Goal: Task Accomplishment & Management: Manage account settings

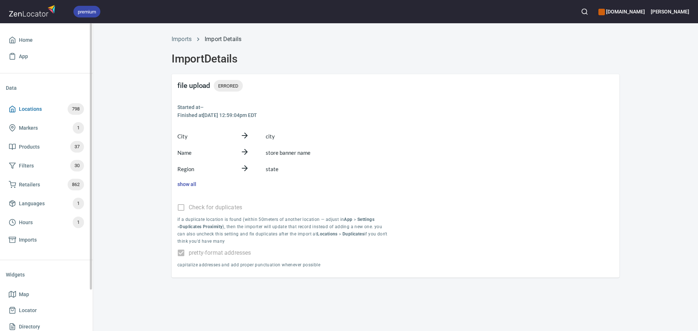
drag, startPoint x: 49, startPoint y: 104, endPoint x: 51, endPoint y: 109, distance: 4.5
click at [49, 104] on span "Locations 798" at bounding box center [46, 109] width 75 height 12
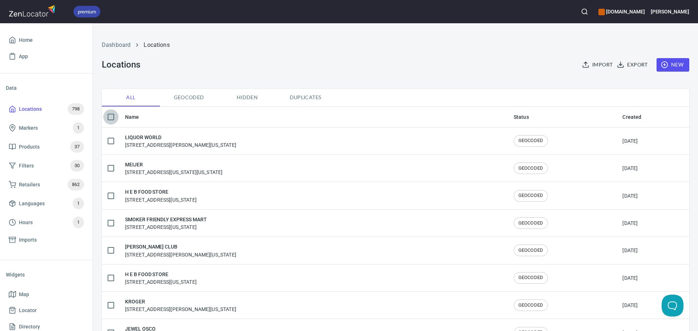
click at [111, 115] on input "checkbox" at bounding box center [110, 116] width 15 height 15
checkbox input "true"
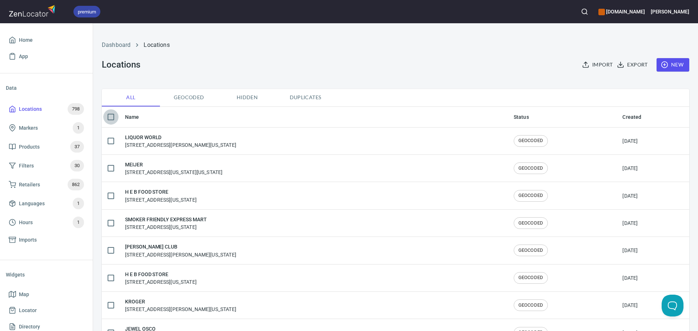
checkbox input "true"
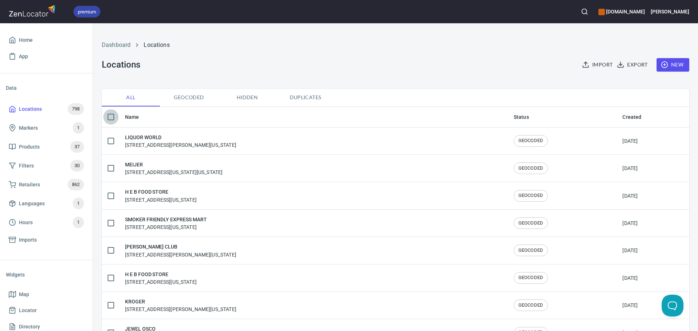
checkbox input "true"
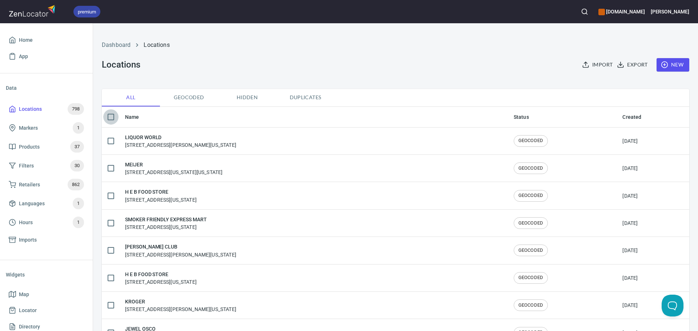
checkbox input "true"
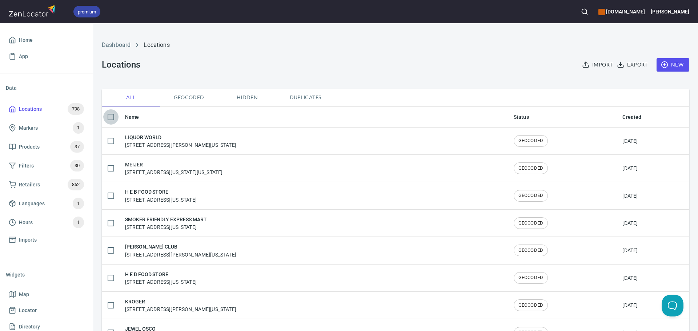
checkbox input "true"
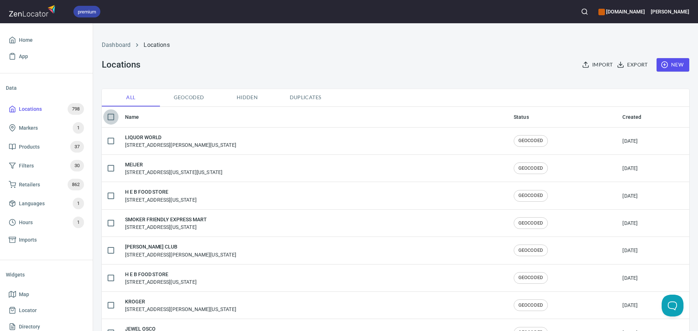
checkbox input "true"
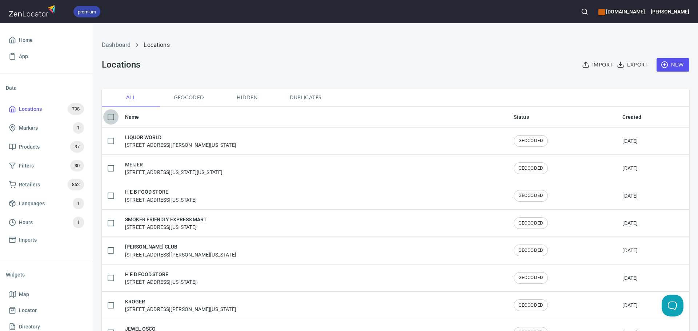
checkbox input "true"
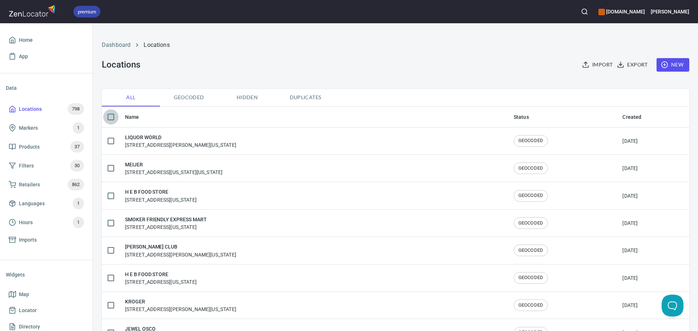
checkbox input "true"
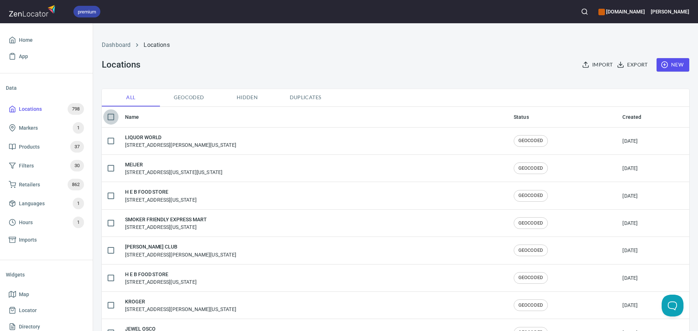
checkbox input "true"
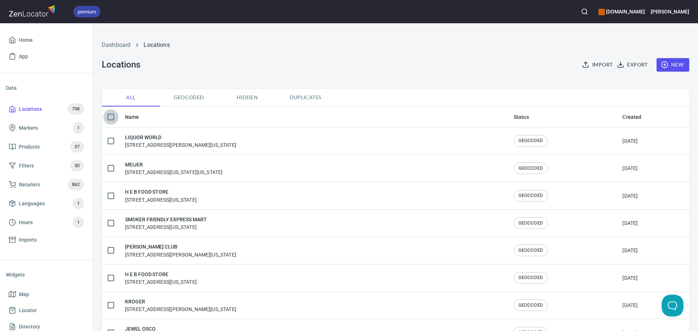
checkbox input "true"
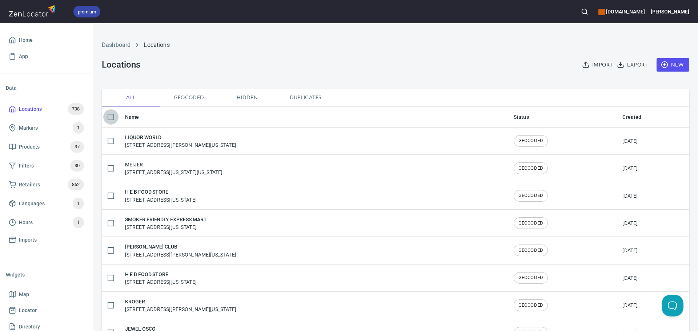
checkbox input "true"
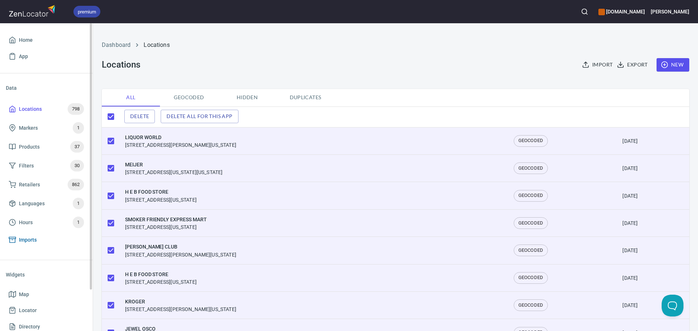
click at [30, 243] on span "Imports" at bounding box center [28, 240] width 18 height 9
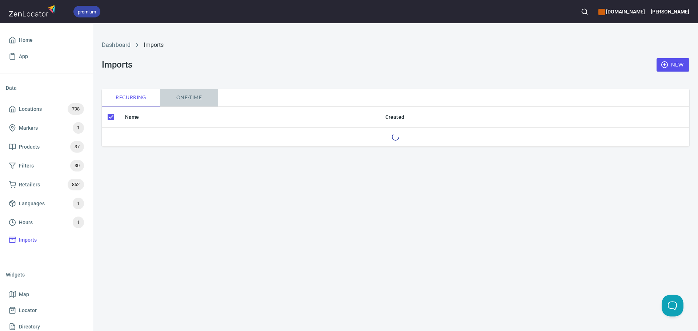
click at [193, 100] on span "One-time" at bounding box center [188, 97] width 49 height 9
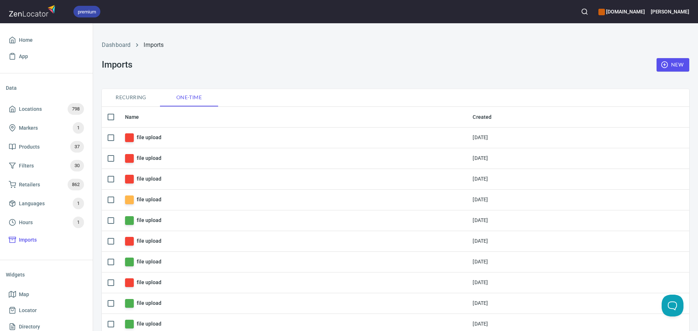
checkbox input "false"
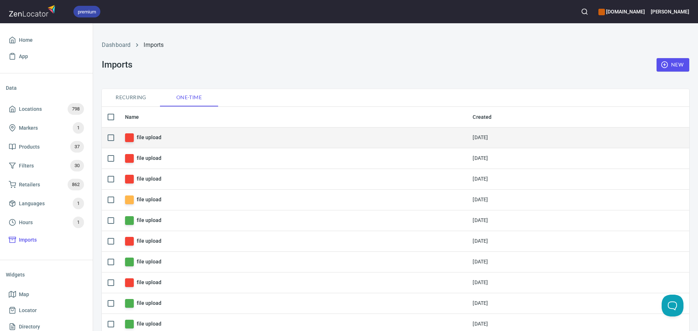
click at [152, 144] on td "file upload" at bounding box center [293, 137] width 348 height 21
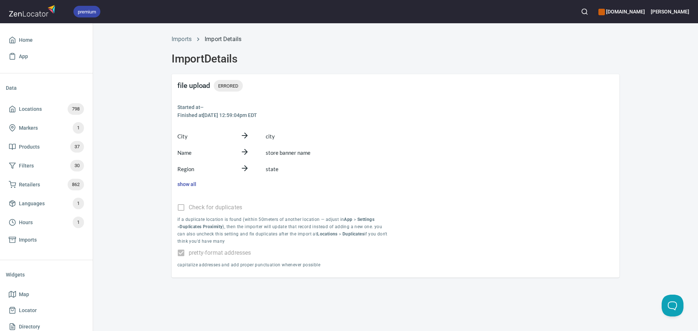
drag, startPoint x: 228, startPoint y: 88, endPoint x: 222, endPoint y: 87, distance: 6.2
click at [222, 87] on span "ERRORED" at bounding box center [228, 86] width 29 height 8
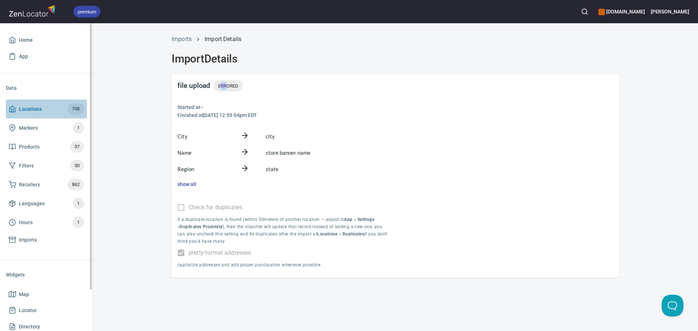
click at [19, 107] on span "Locations" at bounding box center [30, 109] width 23 height 9
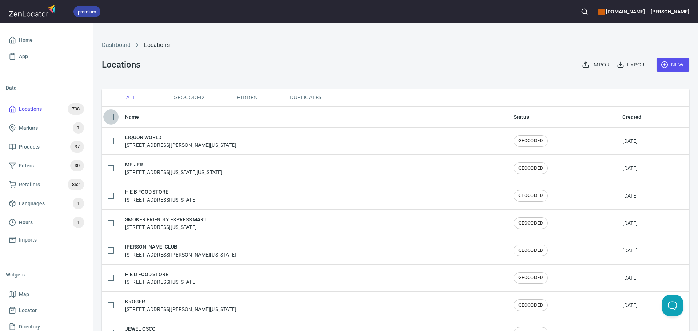
click at [107, 119] on input "checkbox" at bounding box center [110, 116] width 15 height 15
checkbox input "true"
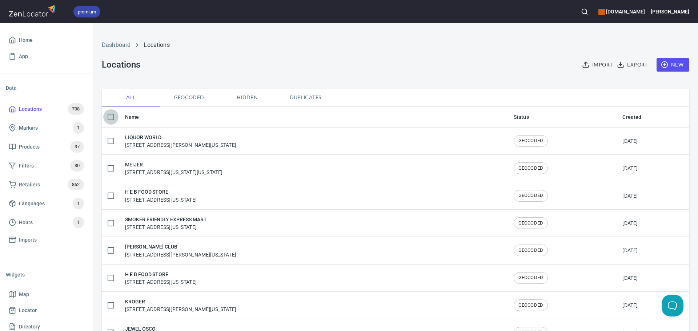
checkbox input "true"
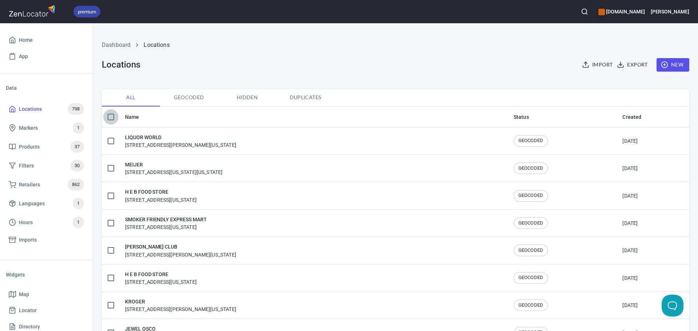
checkbox input "true"
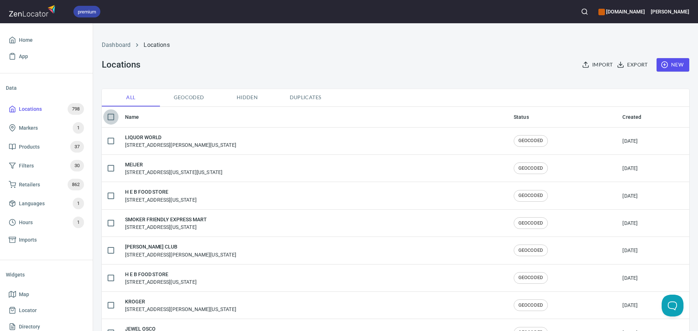
checkbox input "true"
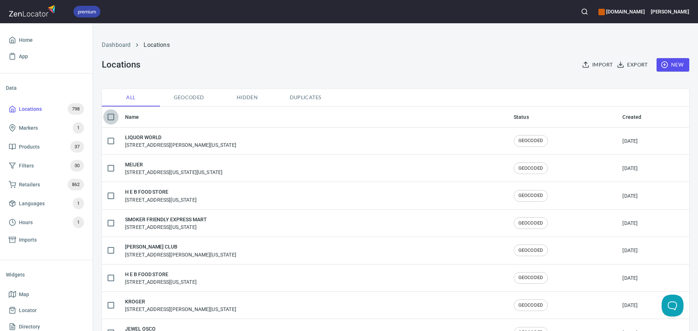
checkbox input "true"
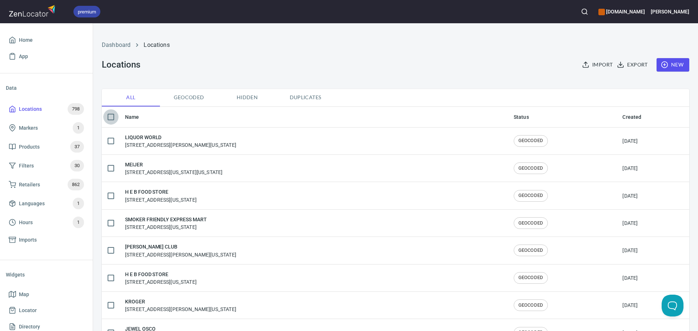
checkbox input "true"
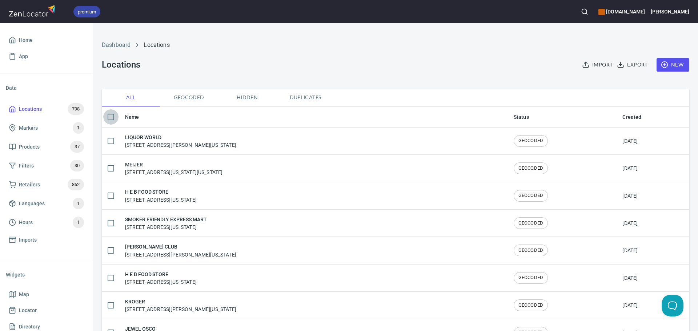
checkbox input "true"
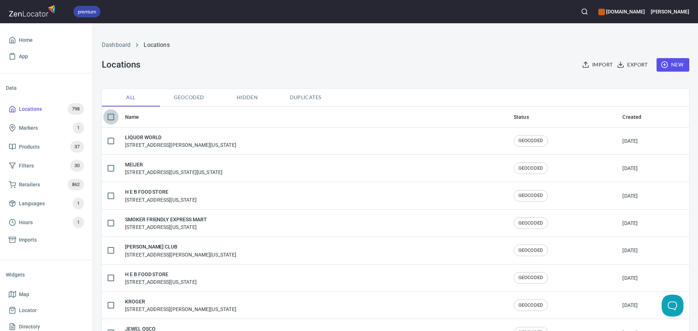
checkbox input "true"
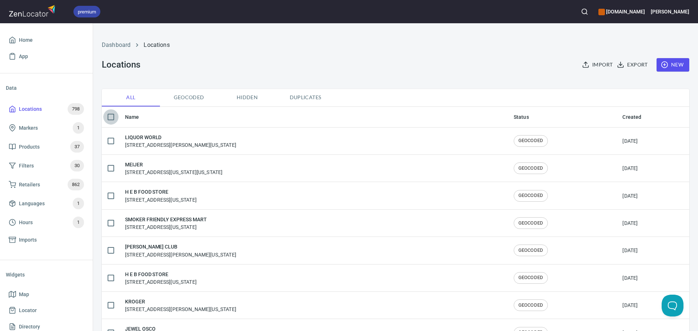
checkbox input "true"
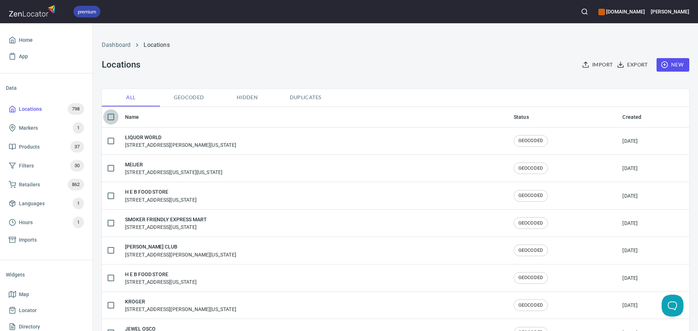
checkbox input "true"
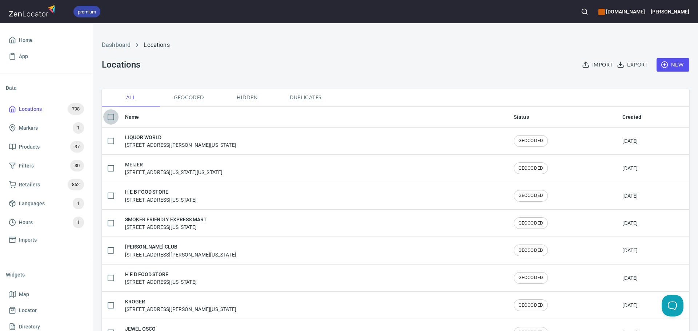
checkbox input "true"
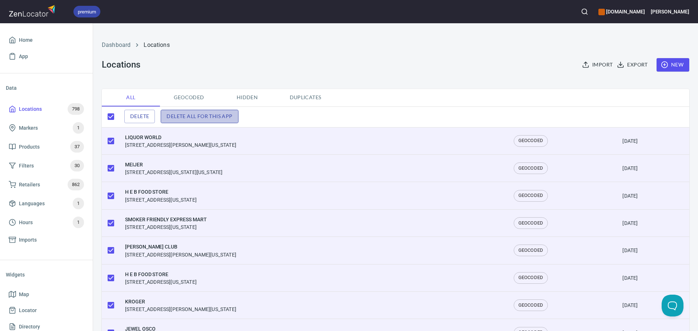
click at [211, 118] on span "Delete all for this app" at bounding box center [200, 116] width 66 height 9
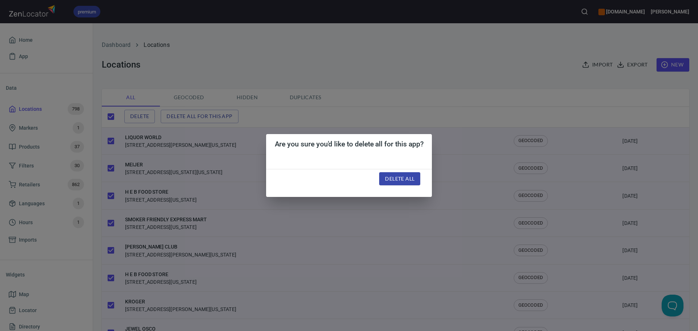
click at [398, 182] on span "Delete all" at bounding box center [399, 179] width 29 height 9
checkbox input "false"
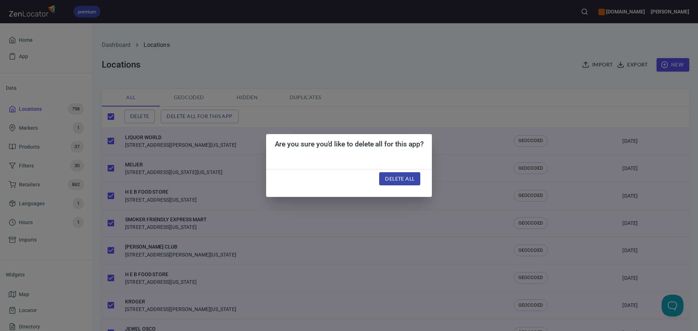
checkbox input "false"
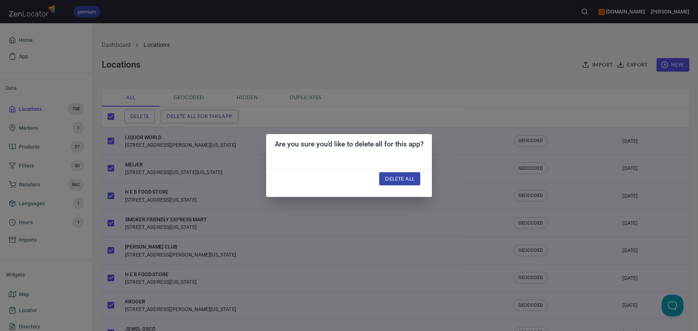
checkbox input "false"
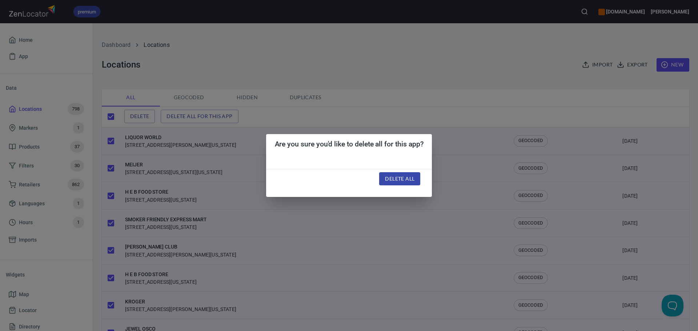
checkbox input "false"
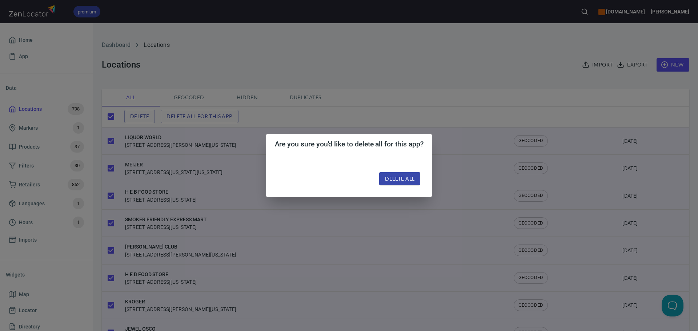
checkbox input "false"
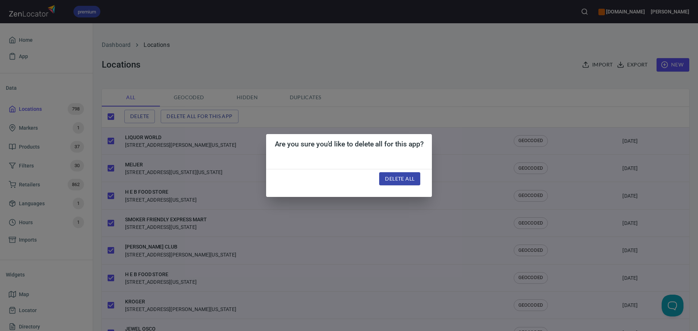
checkbox input "false"
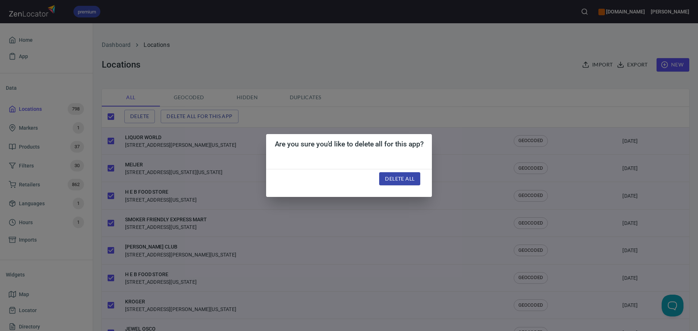
checkbox input "false"
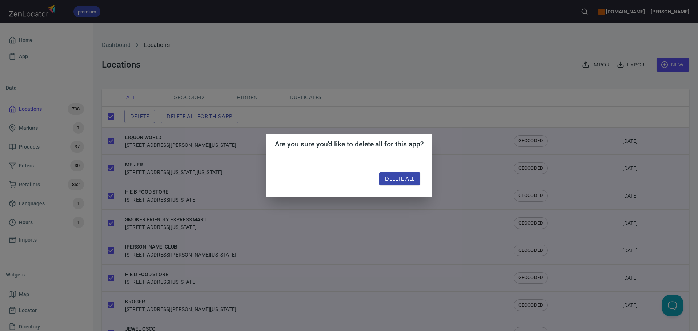
checkbox input "false"
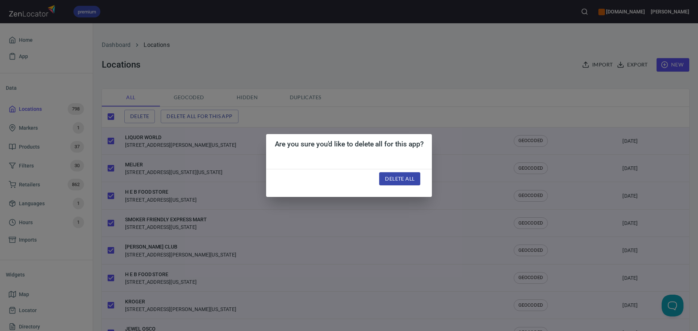
checkbox input "false"
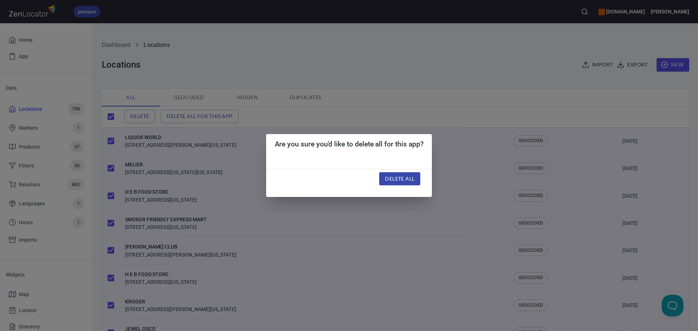
checkbox input "false"
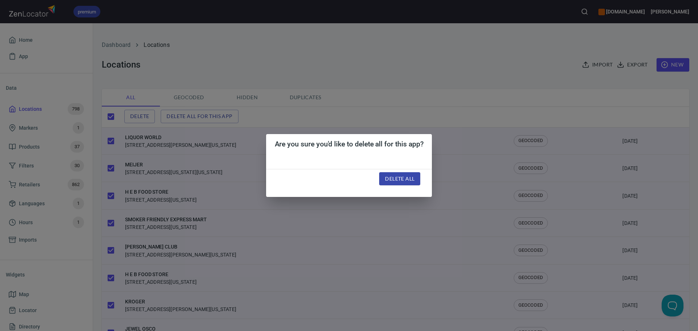
checkbox input "false"
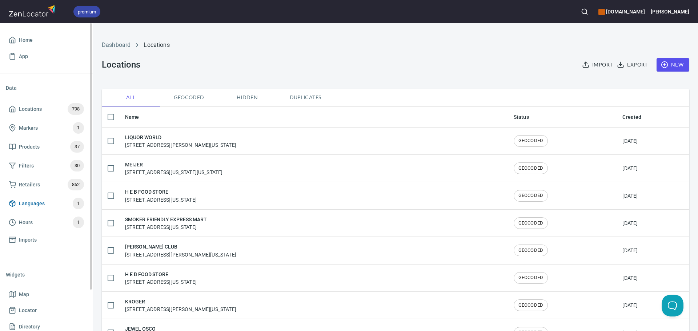
checkbox input "true"
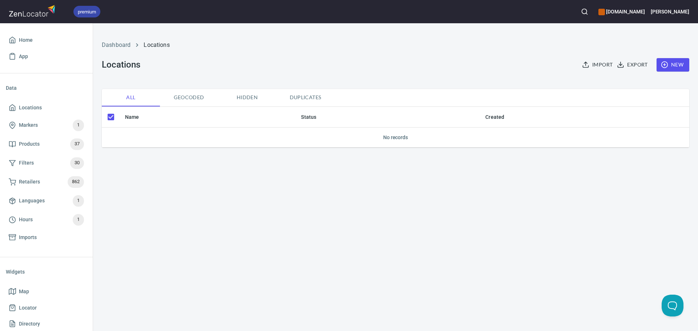
click at [594, 63] on span "Import" at bounding box center [598, 64] width 29 height 9
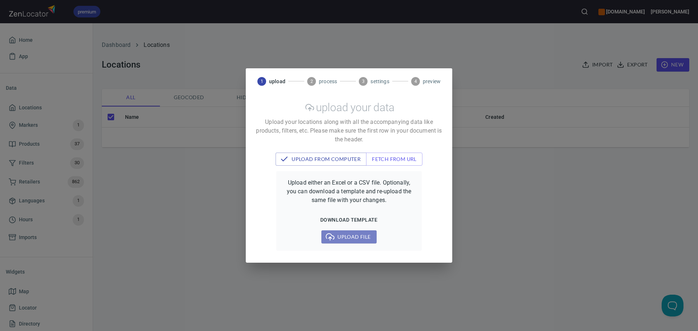
click at [340, 235] on span "Upload file" at bounding box center [348, 237] width 43 height 9
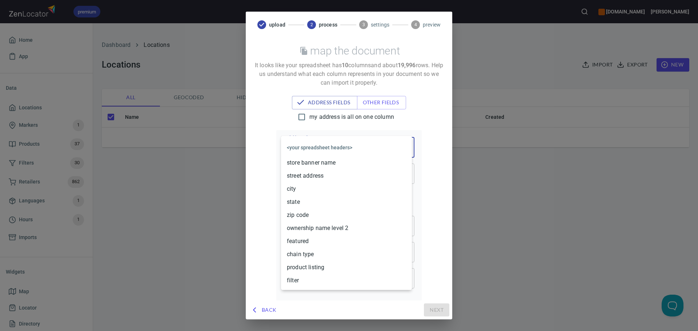
click at [296, 140] on body "premium www.oliverwinery.com Trish Home App Data Locations Markers 1 Products 3…" at bounding box center [349, 165] width 698 height 331
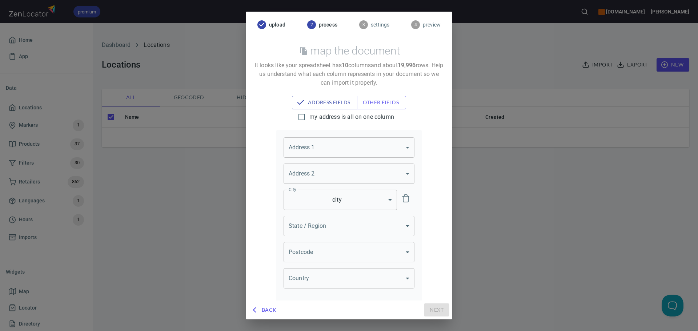
click at [308, 148] on body "premium www.oliverwinery.com Trish Home App Data Locations Markers 1 Products 3…" at bounding box center [349, 165] width 698 height 331
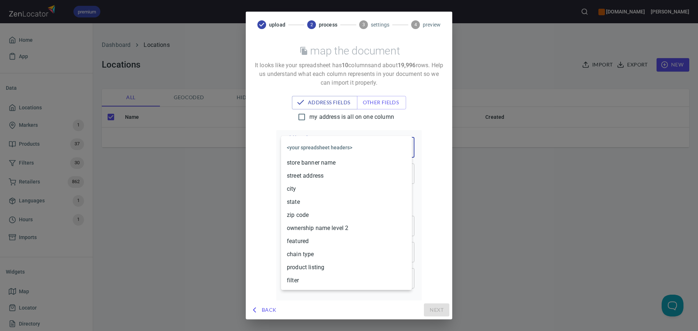
click at [309, 176] on li "street address" at bounding box center [346, 175] width 131 height 13
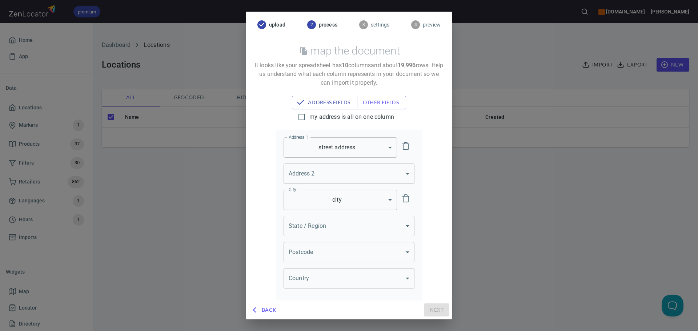
click at [303, 225] on body "premium www.oliverwinery.com Trish Home App Data Locations Markers 1 Products 3…" at bounding box center [349, 165] width 698 height 331
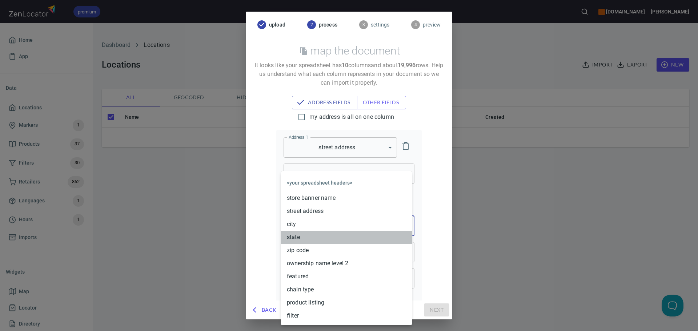
click at [295, 236] on li "state" at bounding box center [346, 237] width 131 height 13
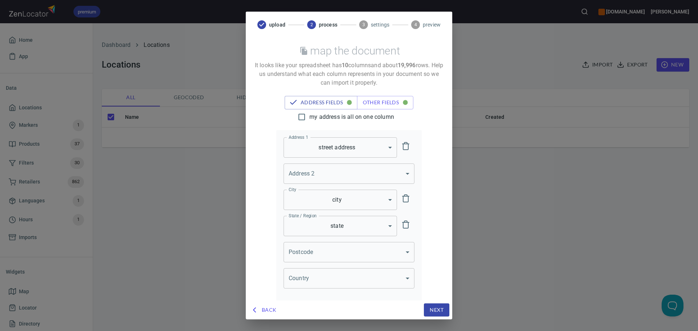
click at [327, 248] on body "premium www.oliverwinery.com Trish Home App Data Locations Markers 1 Products 3…" at bounding box center [349, 165] width 698 height 331
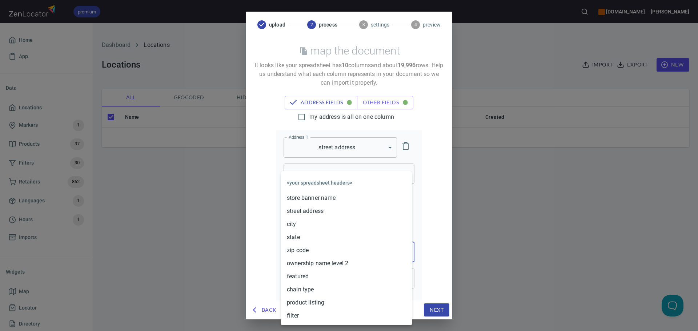
click at [309, 252] on li "zip code" at bounding box center [346, 250] width 131 height 13
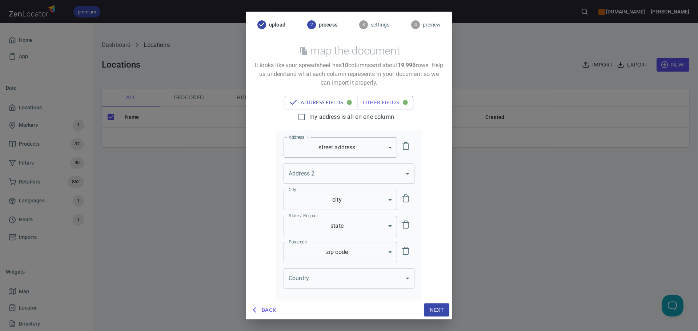
click at [389, 105] on span "other fields" at bounding box center [385, 102] width 45 height 9
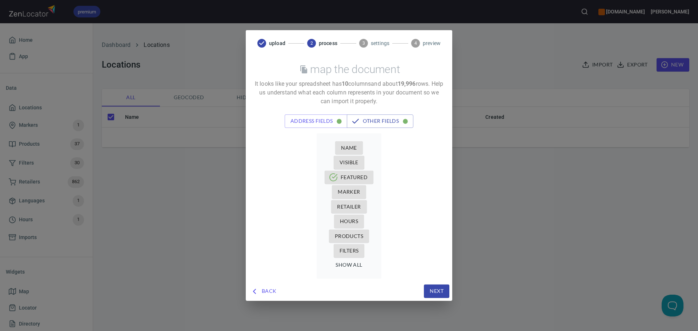
click at [348, 150] on span "Name" at bounding box center [349, 148] width 16 height 9
click at [358, 149] on button "Name" at bounding box center [349, 147] width 28 height 13
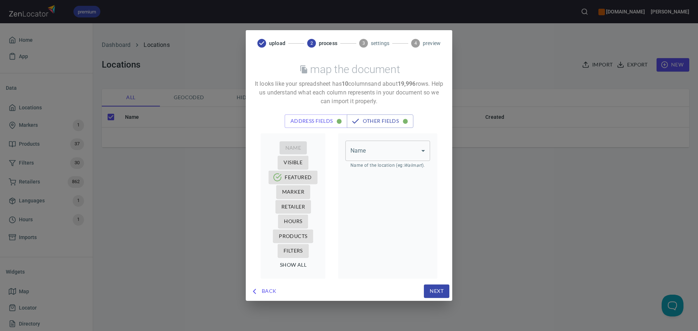
click at [367, 149] on body "premium www.oliverwinery.com Trish Home App Data Locations Markers 1 Products 3…" at bounding box center [349, 165] width 698 height 331
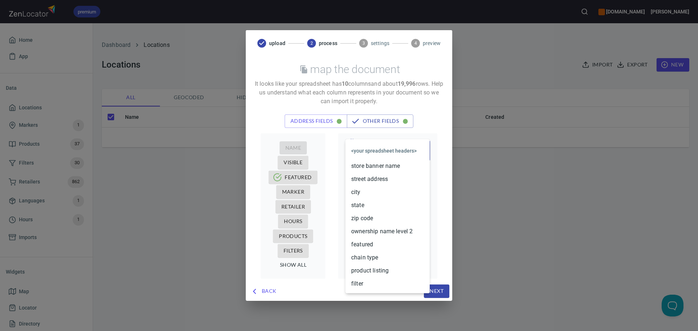
click at [370, 162] on li "store banner name" at bounding box center [388, 166] width 84 height 13
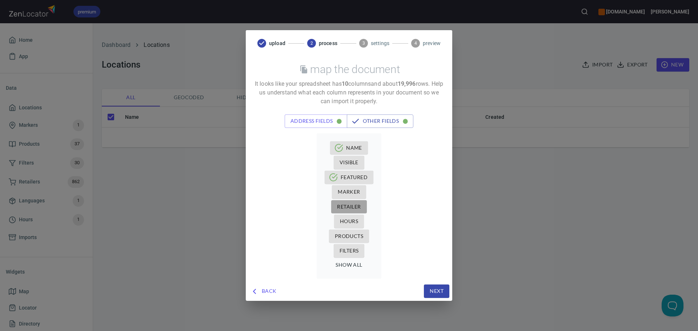
click at [355, 203] on span "Retailer" at bounding box center [349, 207] width 24 height 9
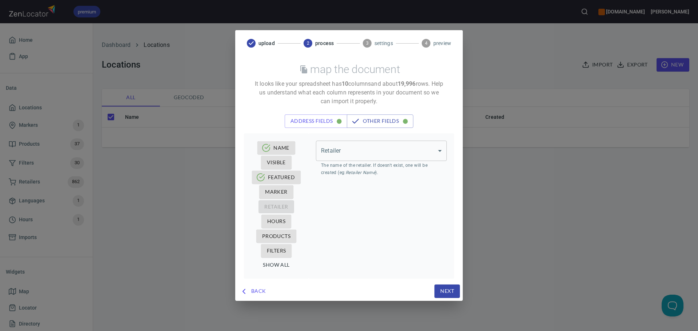
click at [387, 153] on body "premium www.oliverwinery.com Trish Home App Data Locations Markers 1 Products 3…" at bounding box center [349, 165] width 698 height 331
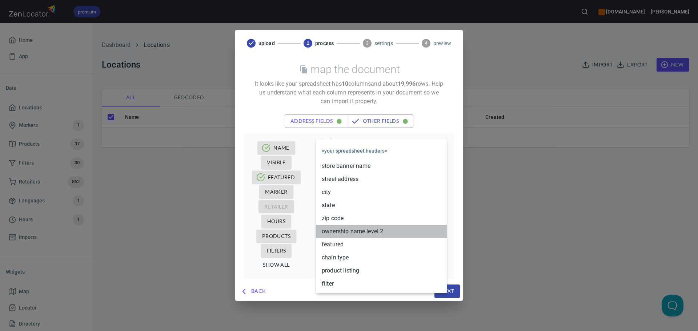
click at [349, 234] on li "ownership name level 2" at bounding box center [381, 231] width 131 height 13
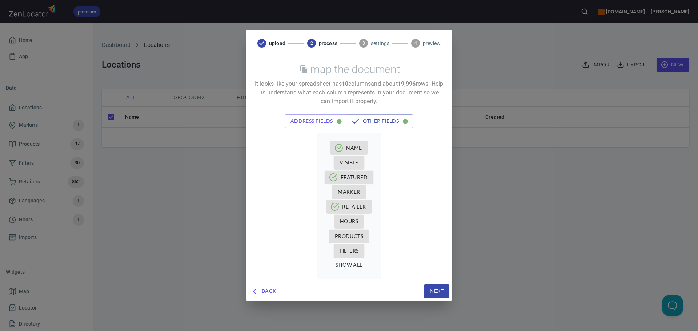
click at [354, 237] on span "Products" at bounding box center [349, 236] width 28 height 9
click at [338, 238] on span "Products" at bounding box center [349, 236] width 28 height 9
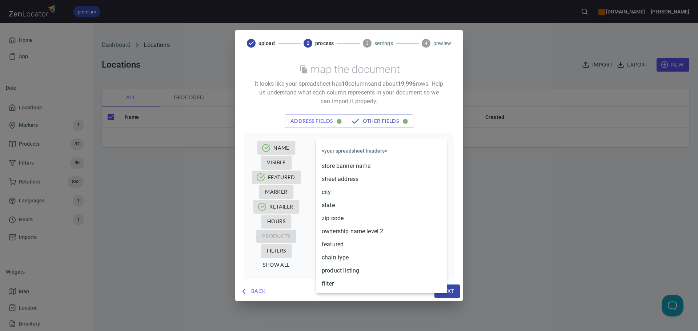
click at [373, 154] on body "premium www.oliverwinery.com Trish Home App Data Locations Markers 1 Products 3…" at bounding box center [349, 165] width 698 height 331
click at [342, 274] on li "product listing" at bounding box center [381, 270] width 131 height 13
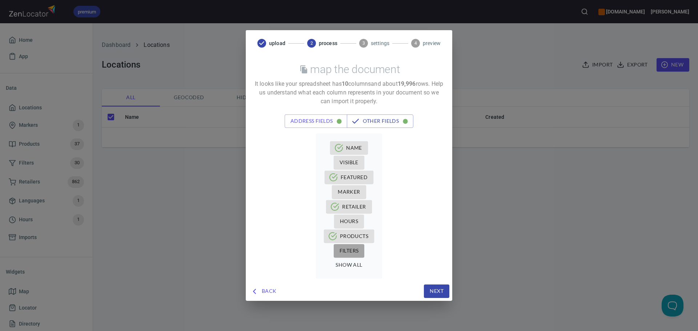
click at [351, 251] on span "Filters" at bounding box center [349, 251] width 19 height 9
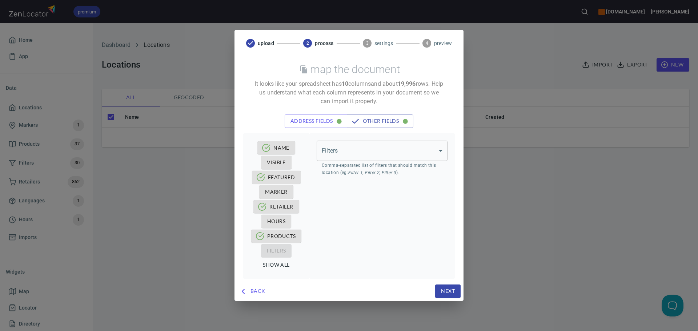
click at [371, 151] on body "premium www.oliverwinery.com Trish Home App Data Locations Markers 1 Products 3…" at bounding box center [349, 165] width 698 height 331
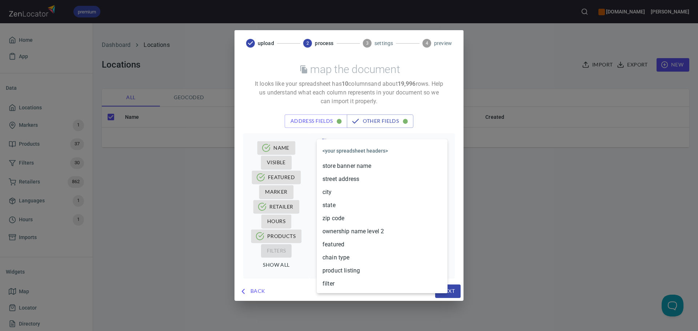
click at [336, 281] on li "filter" at bounding box center [382, 284] width 131 height 13
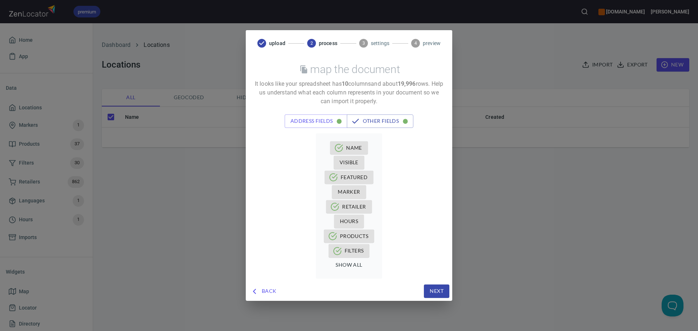
click at [434, 290] on span "Next" at bounding box center [437, 291] width 14 height 9
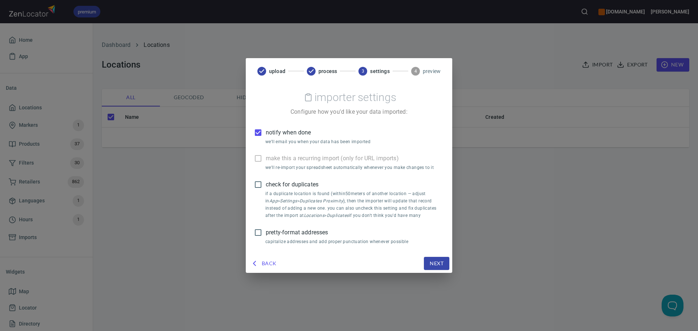
click at [272, 136] on span "notify when done" at bounding box center [288, 132] width 45 height 9
click at [266, 136] on input "notify when done" at bounding box center [258, 132] width 15 height 15
click at [282, 232] on span "pretty-format addresses" at bounding box center [297, 232] width 62 height 9
click at [266, 232] on input "pretty-format addresses" at bounding box center [258, 232] width 15 height 15
click at [431, 264] on span "Next" at bounding box center [437, 263] width 14 height 9
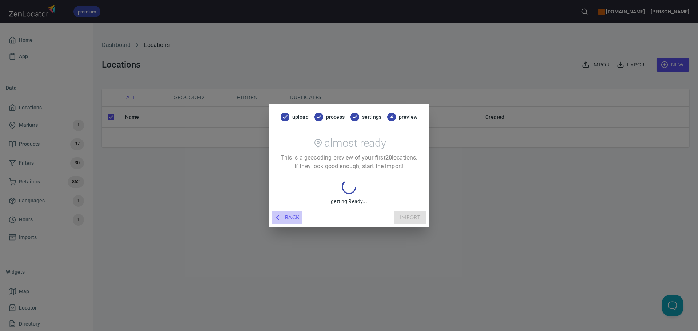
click at [295, 215] on span "Back" at bounding box center [287, 217] width 25 height 9
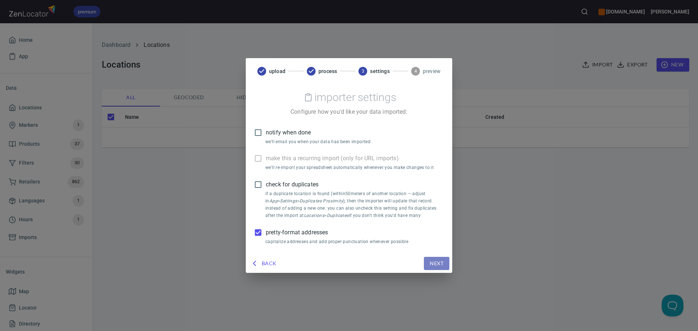
click at [434, 262] on span "Next" at bounding box center [437, 263] width 14 height 9
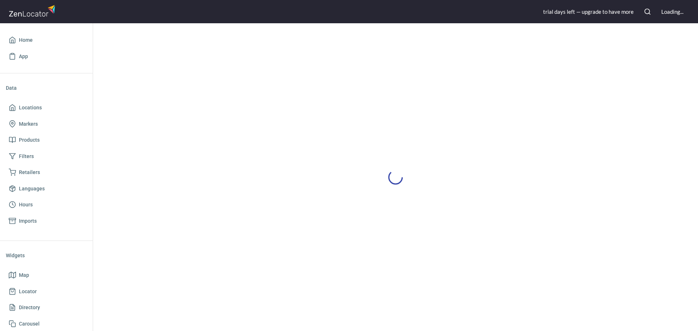
click at [670, 12] on div "Loading..." at bounding box center [673, 12] width 22 height 8
click at [28, 40] on span "Home" at bounding box center [26, 40] width 14 height 9
click at [662, 8] on div "Loading..." at bounding box center [673, 12] width 22 height 8
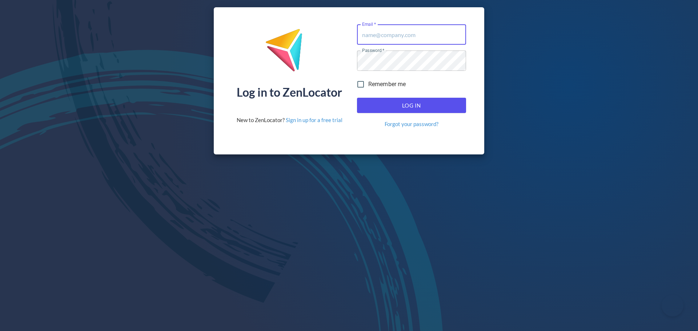
type input "[EMAIL_ADDRESS][DOMAIN_NAME]"
drag, startPoint x: 0, startPoint y: 0, endPoint x: 402, endPoint y: 100, distance: 414.2
click at [400, 101] on span "Log In" at bounding box center [411, 105] width 93 height 9
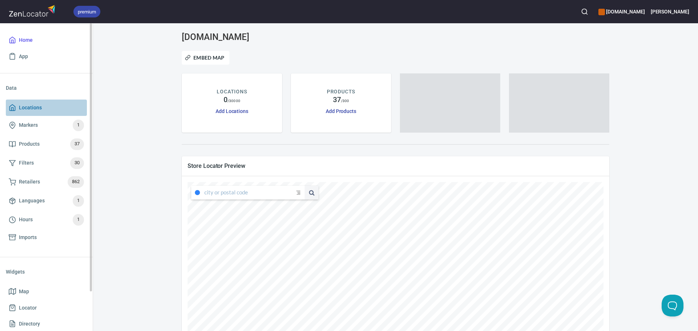
click at [27, 107] on span "Locations" at bounding box center [30, 107] width 23 height 9
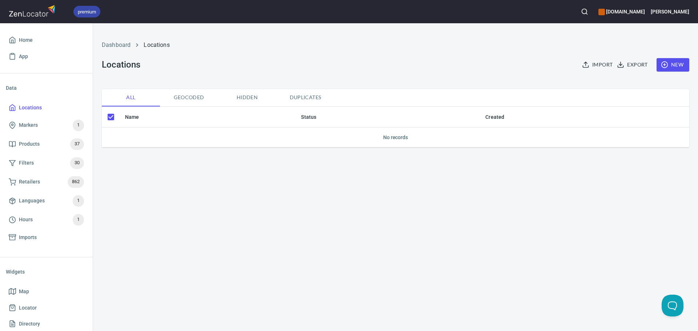
click at [667, 64] on icon "button" at bounding box center [664, 64] width 7 height 7
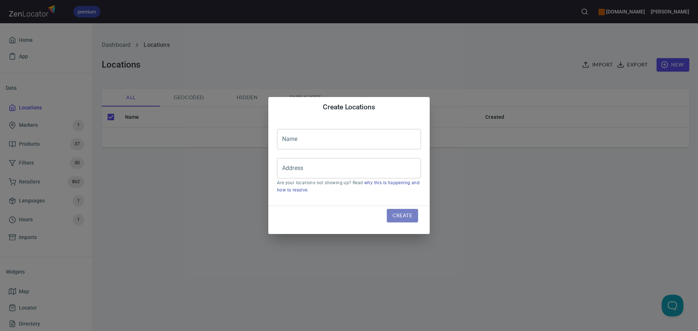
click at [404, 212] on span "Create" at bounding box center [403, 215] width 20 height 9
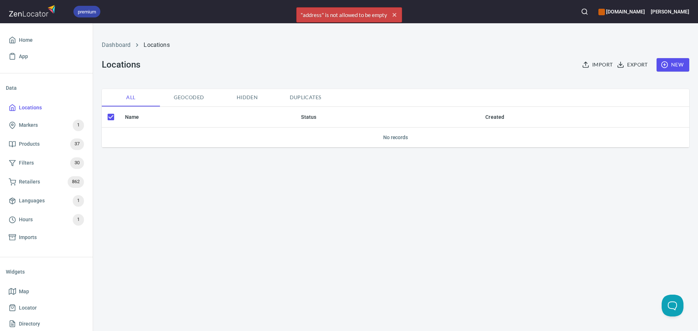
click at [386, 79] on div "Dashboard Locations Locations Import Export New" at bounding box center [395, 56] width 596 height 57
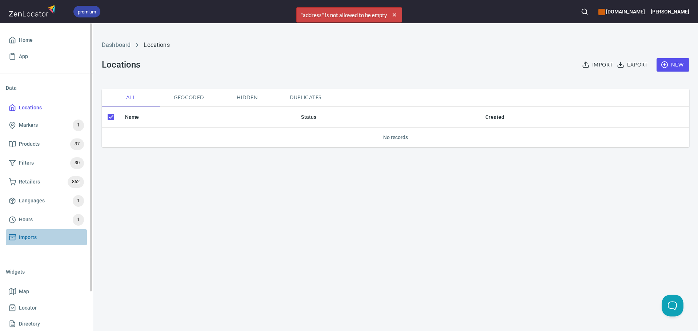
click at [27, 239] on span "Imports" at bounding box center [28, 237] width 18 height 9
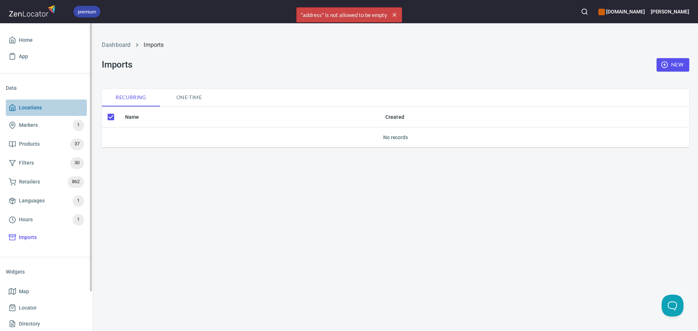
click at [29, 108] on span "Locations" at bounding box center [30, 107] width 23 height 9
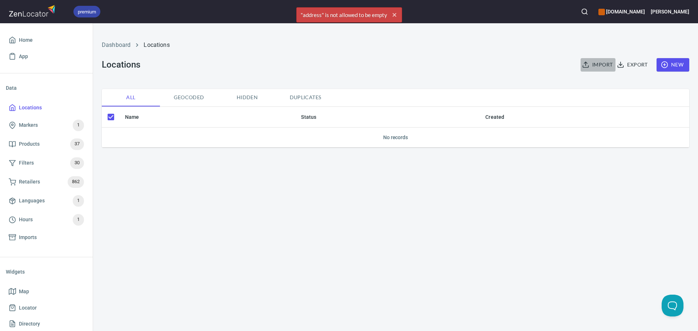
click at [594, 64] on span "Import" at bounding box center [598, 64] width 29 height 9
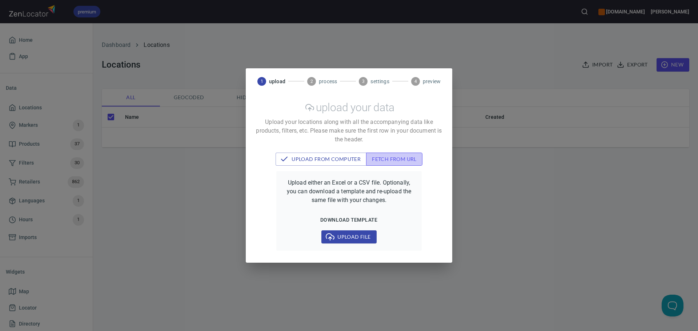
click at [380, 157] on span "fetch from url" at bounding box center [394, 159] width 45 height 9
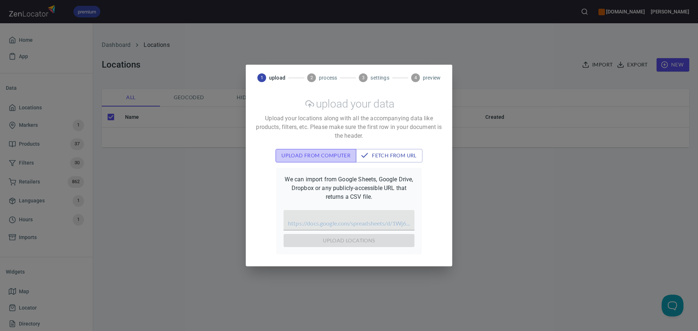
click at [304, 161] on button "upload from computer" at bounding box center [316, 155] width 81 height 13
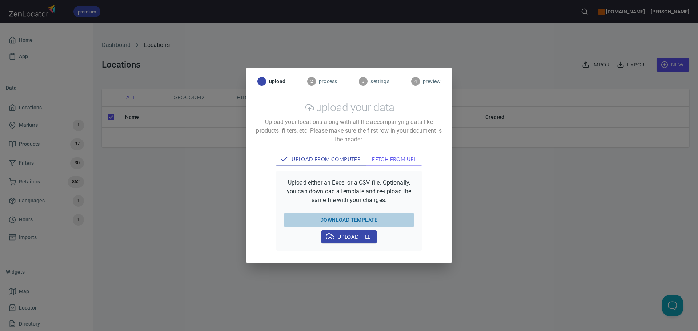
click at [338, 217] on span "download template" at bounding box center [349, 220] width 125 height 9
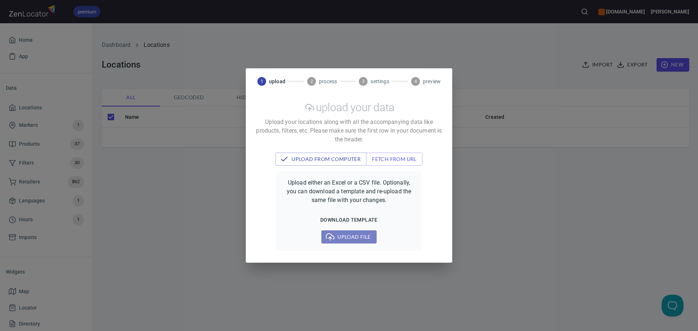
click at [355, 237] on span "Upload file" at bounding box center [348, 237] width 43 height 9
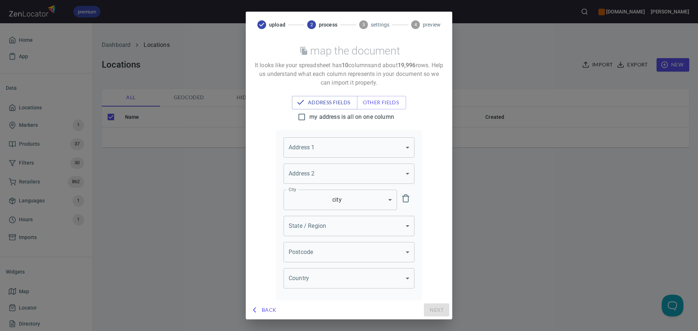
click at [326, 149] on body "premium [DOMAIN_NAME] [PERSON_NAME] Home App Data Locations Markers 1 Products …" at bounding box center [349, 165] width 698 height 331
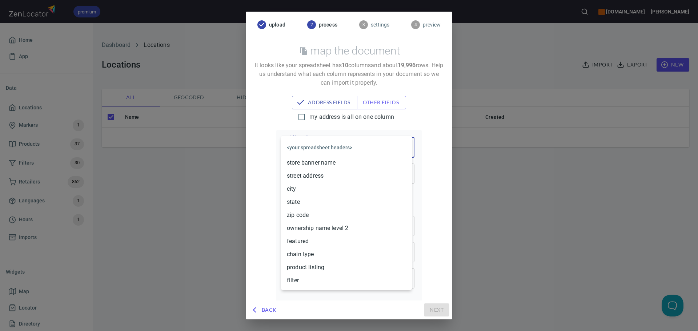
click at [315, 179] on li "street address" at bounding box center [346, 175] width 131 height 13
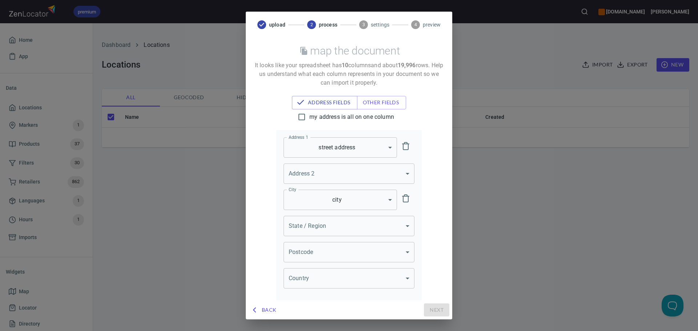
click at [322, 171] on body "premium [DOMAIN_NAME] [PERSON_NAME] Home App Data Locations Markers 1 Products …" at bounding box center [349, 165] width 698 height 331
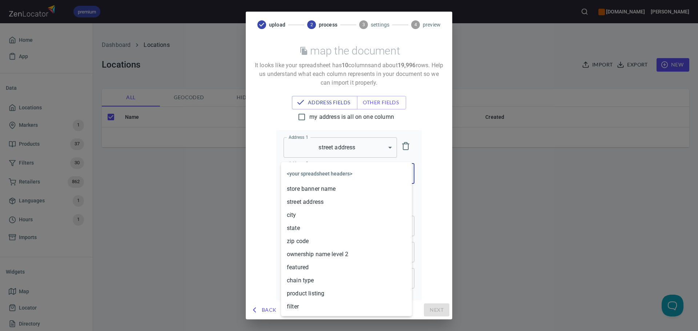
click at [267, 175] on div at bounding box center [349, 165] width 698 height 331
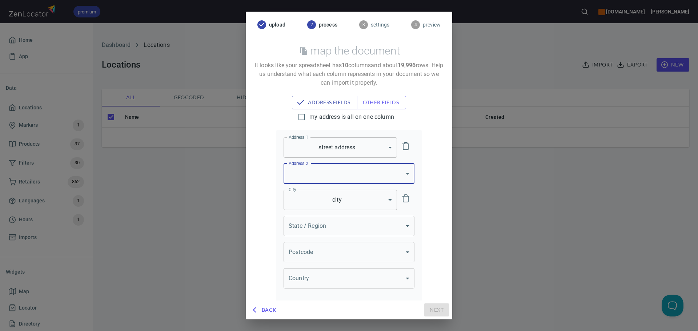
click at [309, 202] on body "premium [DOMAIN_NAME] [PERSON_NAME] Home App Data Locations Markers 1 Products …" at bounding box center [349, 165] width 698 height 331
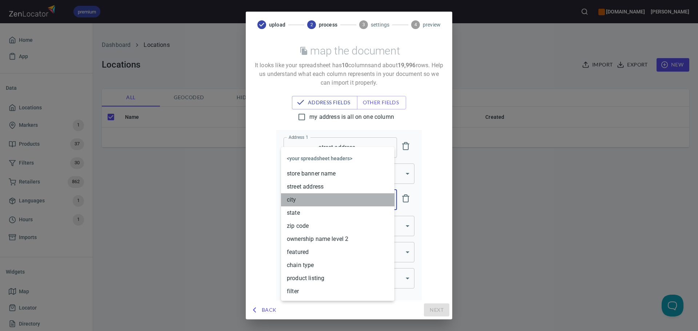
click at [303, 200] on li "city" at bounding box center [337, 199] width 113 height 13
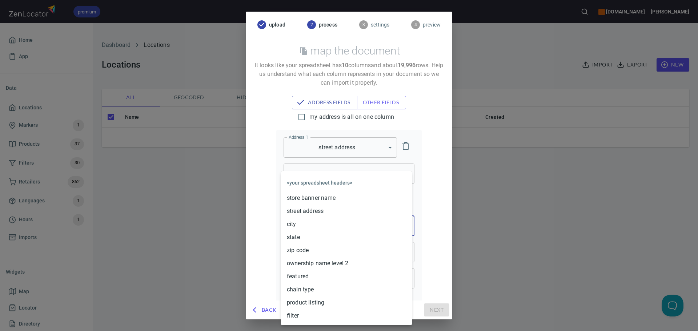
click at [302, 224] on body "premium [DOMAIN_NAME] [PERSON_NAME] Home App Data Locations Markers 1 Products …" at bounding box center [349, 165] width 698 height 331
click at [304, 242] on li "state" at bounding box center [346, 237] width 131 height 13
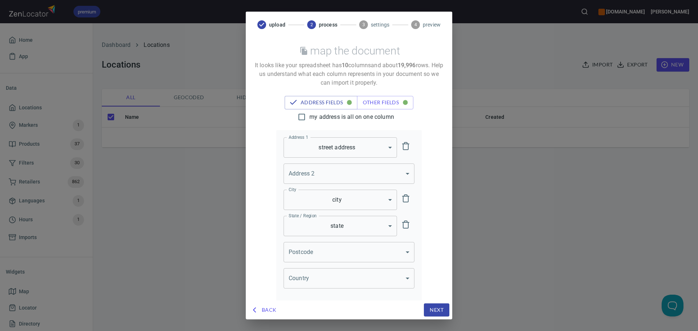
click at [310, 250] on body "premium [DOMAIN_NAME] [PERSON_NAME] Home App Data Locations Markers 1 Products …" at bounding box center [349, 165] width 698 height 331
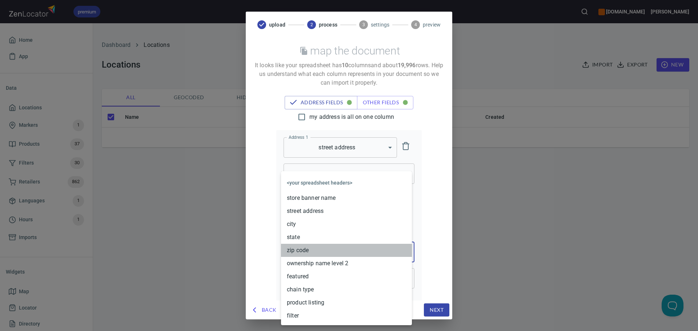
click at [308, 250] on li "zip code" at bounding box center [346, 250] width 131 height 13
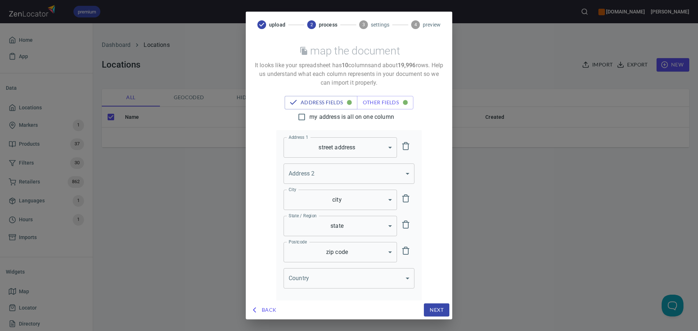
drag, startPoint x: 436, startPoint y: 308, endPoint x: 412, endPoint y: 277, distance: 38.7
click at [435, 307] on span "Next" at bounding box center [437, 310] width 14 height 9
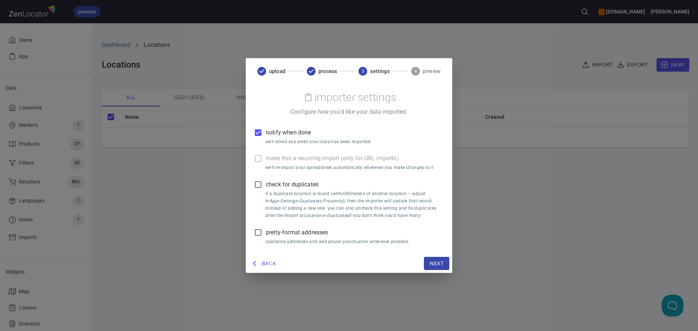
click at [268, 260] on span "Back" at bounding box center [264, 263] width 25 height 9
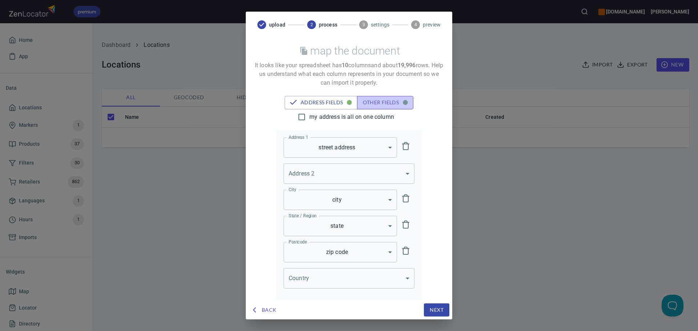
click at [365, 101] on span "other fields" at bounding box center [385, 102] width 45 height 9
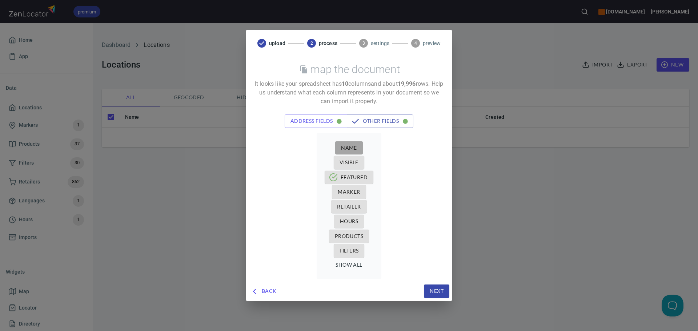
click at [352, 151] on span "Name" at bounding box center [349, 148] width 16 height 9
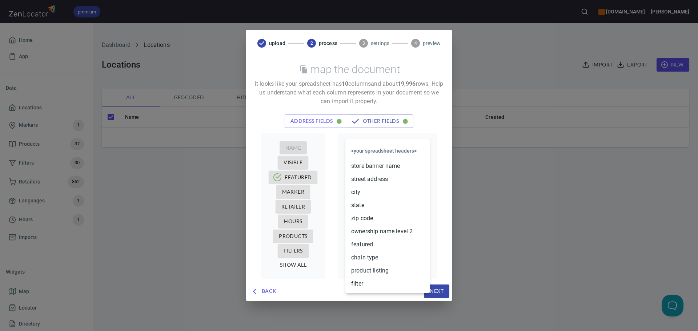
click at [357, 155] on body "premium [DOMAIN_NAME] [PERSON_NAME] Home App Data Locations Markers 1 Products …" at bounding box center [349, 165] width 698 height 331
click at [383, 166] on li "store banner name" at bounding box center [388, 166] width 84 height 13
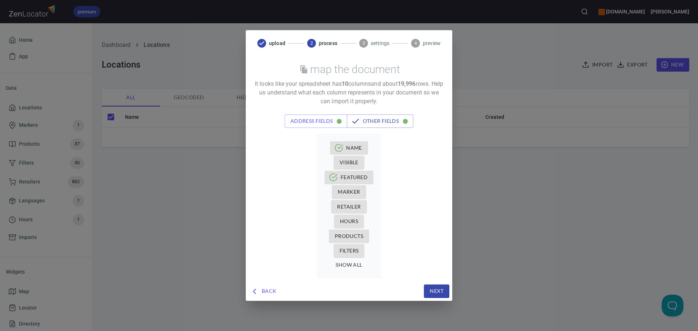
click at [351, 204] on span "Retailer" at bounding box center [349, 207] width 24 height 9
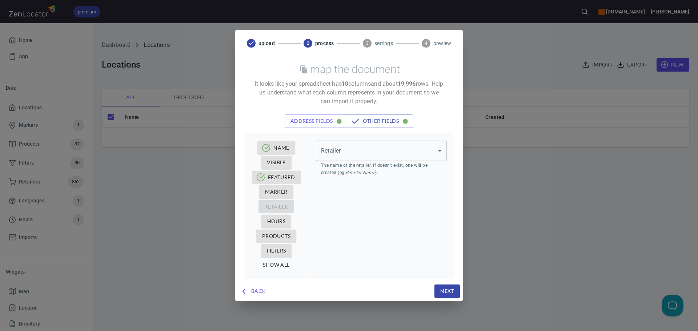
click at [385, 160] on body "premium [DOMAIN_NAME] [PERSON_NAME] Home App Data Locations Markers 1 Products …" at bounding box center [349, 165] width 698 height 331
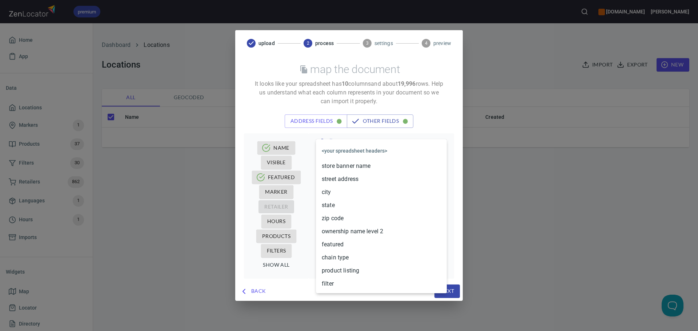
click at [362, 230] on li "ownership name level 2" at bounding box center [381, 231] width 131 height 13
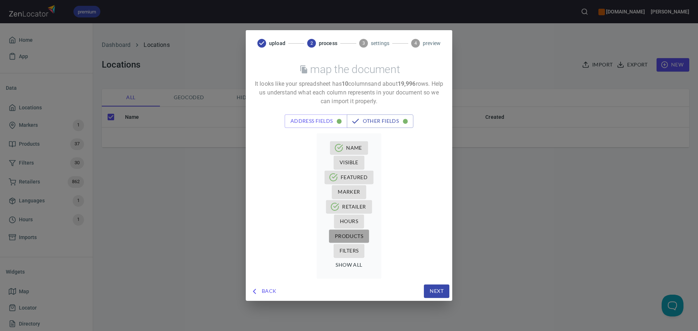
click at [347, 232] on span "Products" at bounding box center [349, 236] width 28 height 9
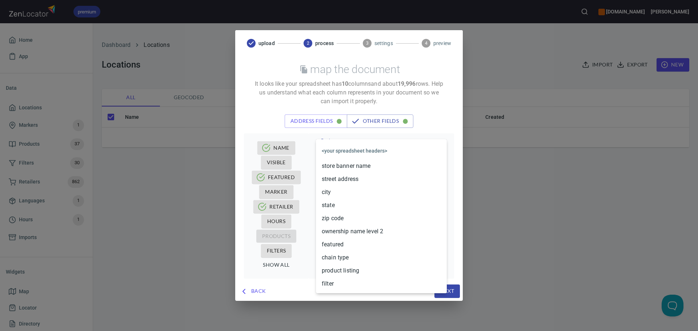
click at [387, 158] on body "premium [DOMAIN_NAME] [PERSON_NAME] Home App Data Locations Markers 1 Products …" at bounding box center [349, 165] width 698 height 331
click at [342, 275] on li "product listing" at bounding box center [381, 270] width 131 height 13
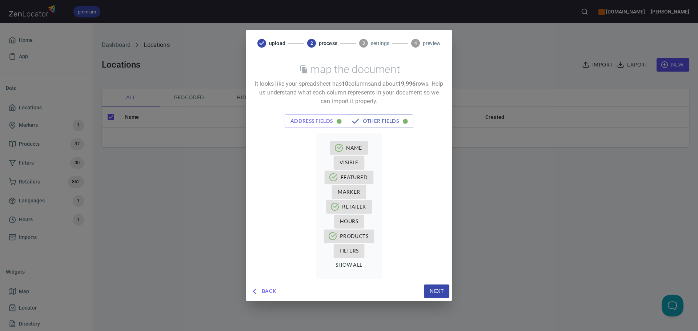
click at [356, 249] on span "Filters" at bounding box center [349, 251] width 19 height 9
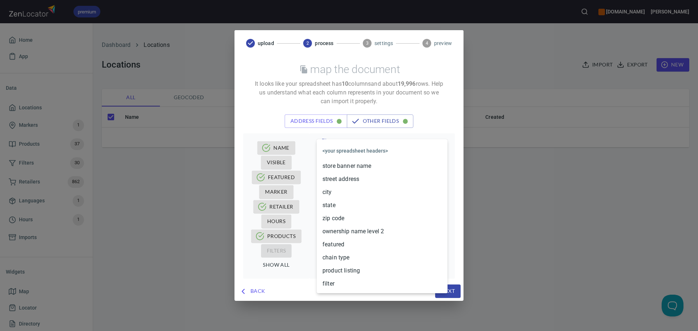
click at [377, 157] on body "premium [DOMAIN_NAME] [PERSON_NAME] Home App Data Locations Markers 1 Products …" at bounding box center [349, 165] width 698 height 331
click at [339, 283] on li "filter" at bounding box center [382, 284] width 131 height 13
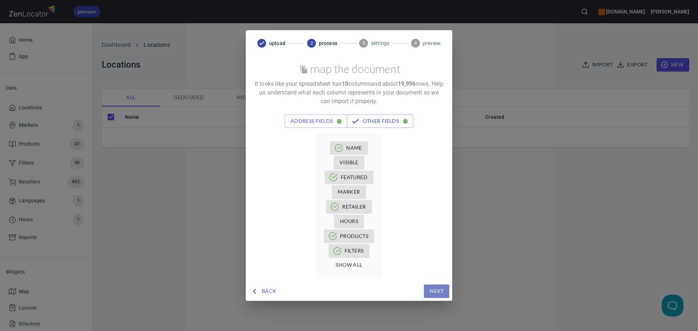
click at [436, 289] on span "Next" at bounding box center [437, 291] width 14 height 9
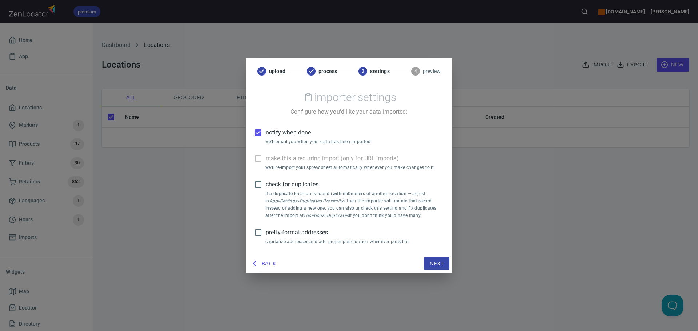
click at [277, 129] on span "notify when done" at bounding box center [288, 132] width 45 height 9
click at [266, 129] on input "notify when done" at bounding box center [258, 132] width 15 height 15
click at [268, 236] on span "pretty-format addresses" at bounding box center [297, 232] width 62 height 9
click at [266, 236] on input "pretty-format addresses" at bounding box center [258, 232] width 15 height 15
click at [429, 265] on button "Next" at bounding box center [436, 263] width 25 height 13
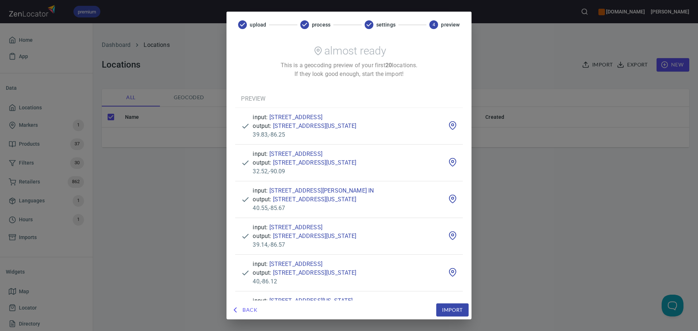
click at [451, 309] on span "Import" at bounding box center [452, 310] width 20 height 9
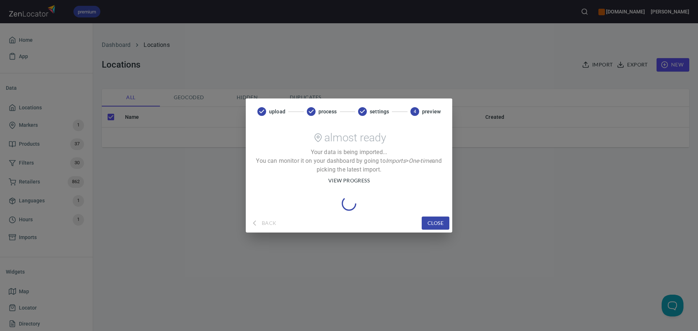
click at [336, 182] on span "view progress" at bounding box center [348, 180] width 41 height 9
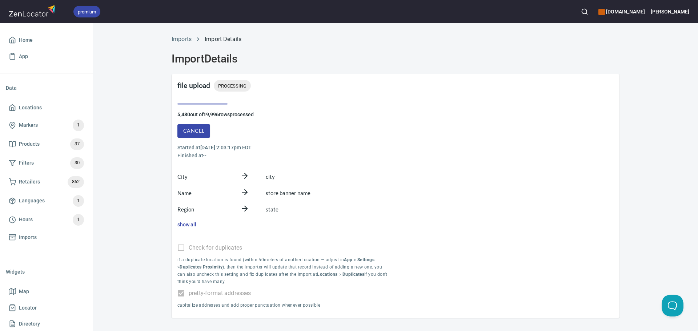
click at [374, 156] on h6 "Finished at --" at bounding box center [286, 156] width 218 height 8
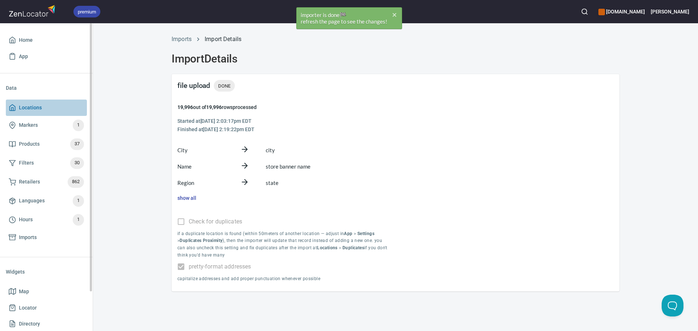
click at [33, 109] on span "Locations" at bounding box center [30, 107] width 23 height 9
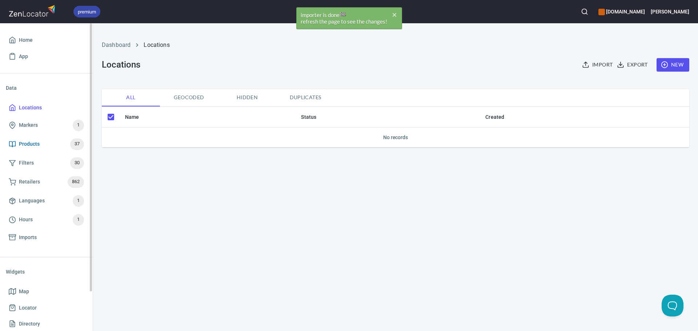
click at [44, 141] on span "Products 37" at bounding box center [46, 145] width 75 height 12
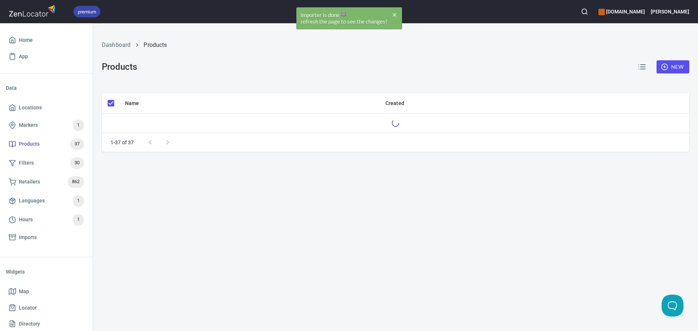
checkbox input "false"
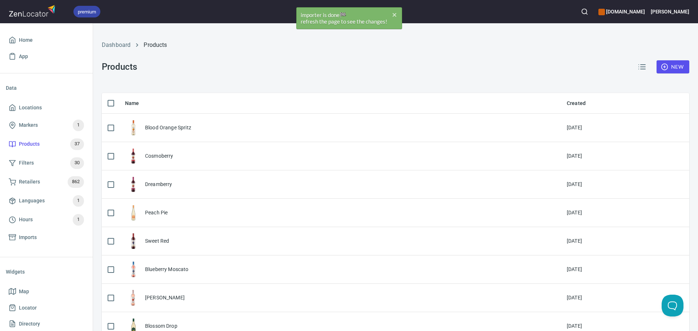
scroll to position [255, 0]
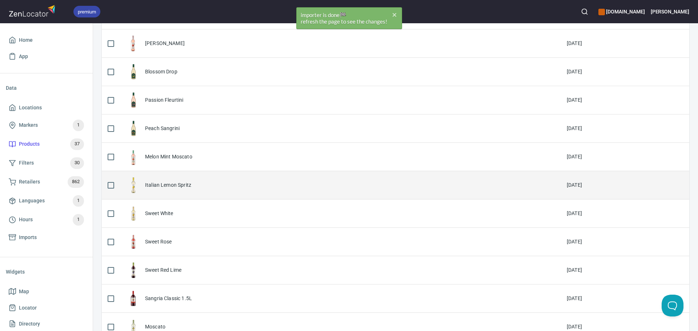
click at [174, 183] on div "Italian Lemon Spritz" at bounding box center [168, 184] width 46 height 7
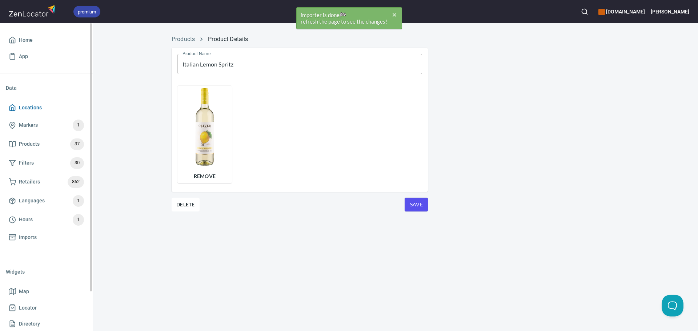
click at [34, 108] on span "Locations" at bounding box center [30, 107] width 23 height 9
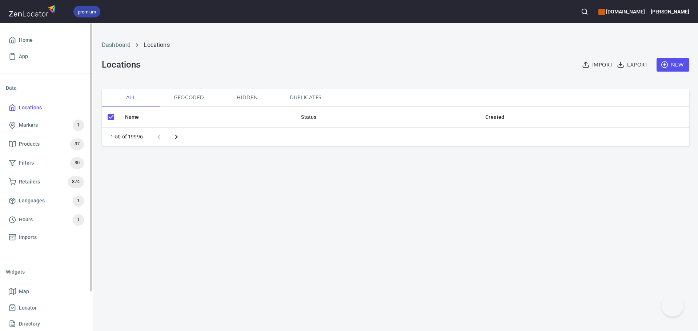
checkbox input "false"
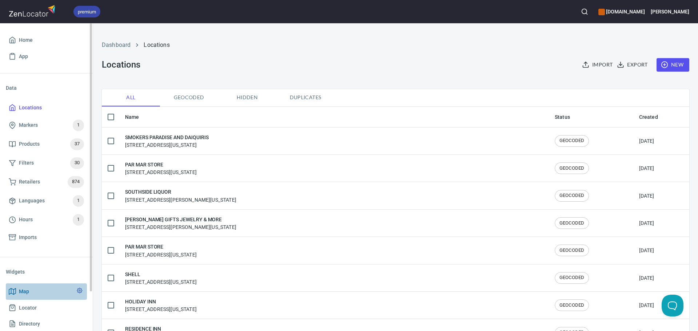
click at [28, 292] on span "Map" at bounding box center [24, 291] width 10 height 9
